Goal: Obtain resource: Download file/media

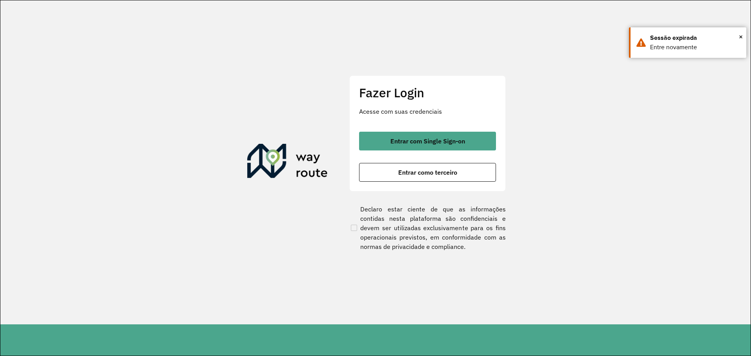
click at [377, 183] on div "Fazer Login Acesse com suas credenciais Entrar com Single Sign-on Entrar como t…" at bounding box center [427, 133] width 156 height 116
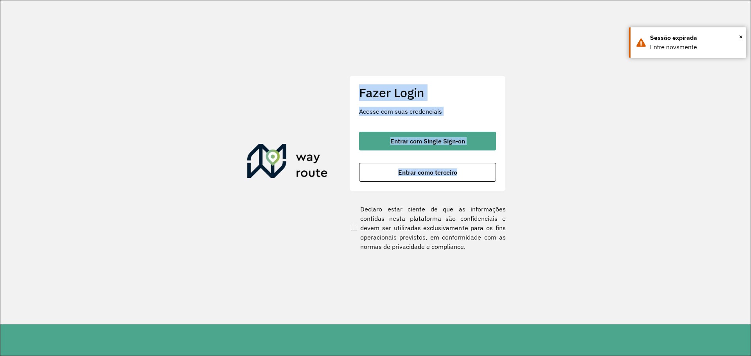
click at [377, 183] on div "Fazer Login Acesse com suas credenciais Entrar com Single Sign-on Entrar como t…" at bounding box center [427, 133] width 156 height 116
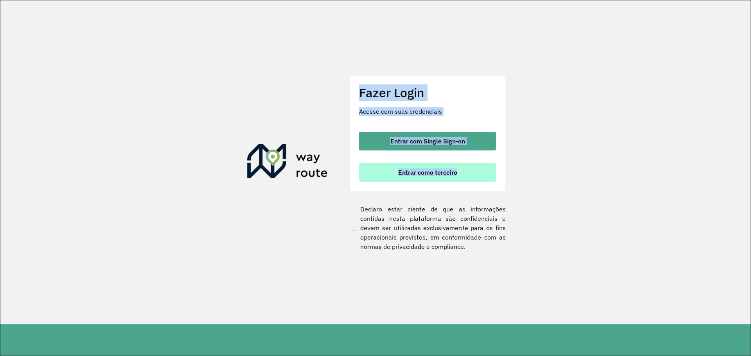
click at [377, 179] on button "Entrar como terceiro" at bounding box center [427, 172] width 137 height 19
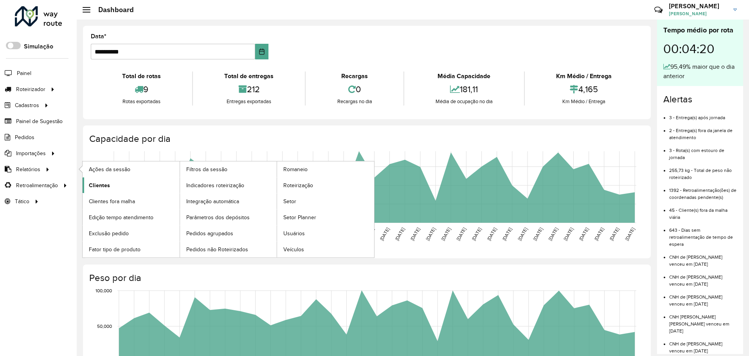
click at [112, 178] on link "Clientes" at bounding box center [131, 186] width 97 height 16
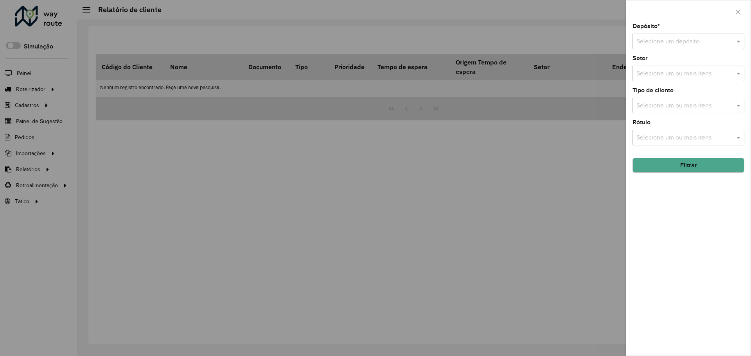
click at [682, 40] on input "text" at bounding box center [680, 41] width 88 height 9
click at [690, 66] on div "Ouribram" at bounding box center [688, 63] width 111 height 13
click at [728, 163] on button "Filtrar" at bounding box center [688, 165] width 112 height 15
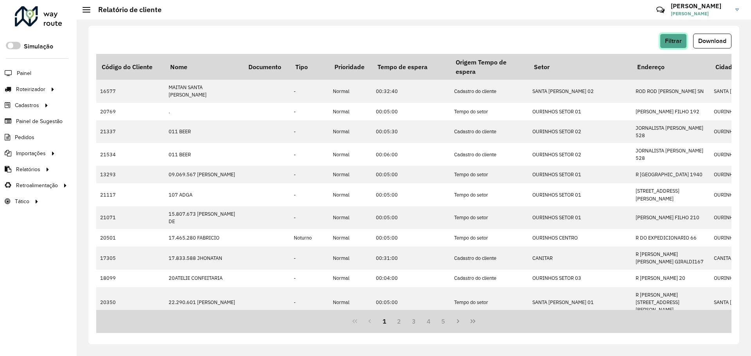
click at [672, 41] on span "Filtrar" at bounding box center [673, 41] width 17 height 7
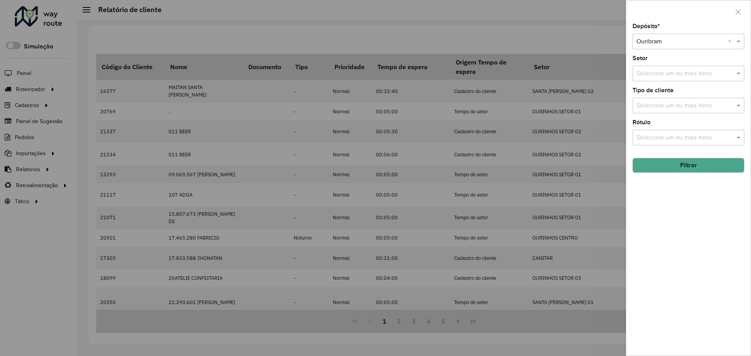
click at [703, 155] on hb-field-button "Filtrar" at bounding box center [688, 162] width 112 height 21
click at [711, 169] on button "Filtrar" at bounding box center [688, 165] width 112 height 15
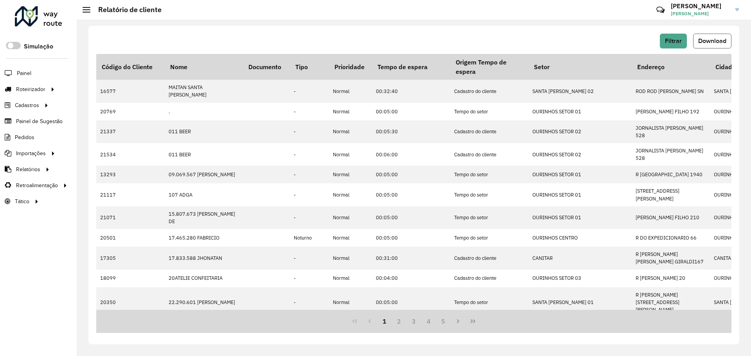
click at [713, 40] on span "Download" at bounding box center [712, 41] width 28 height 7
